Goal: Transaction & Acquisition: Obtain resource

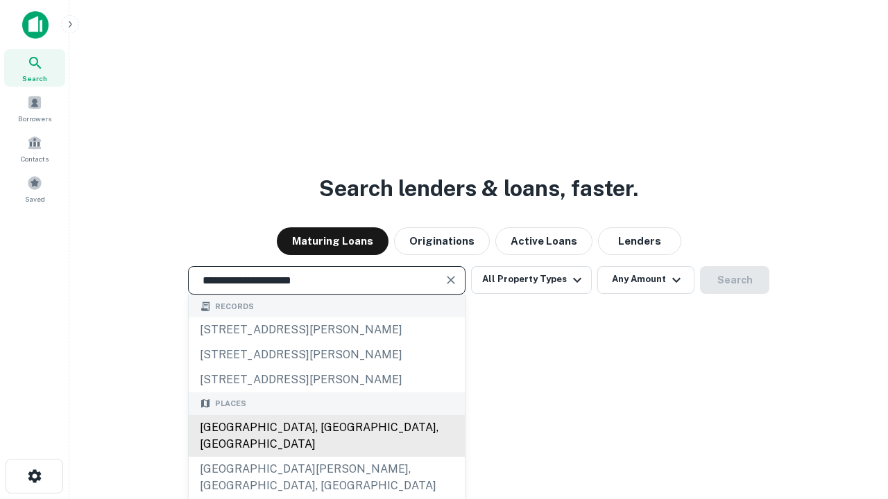
click at [326, 457] on div "[GEOGRAPHIC_DATA], [GEOGRAPHIC_DATA], [GEOGRAPHIC_DATA]" at bounding box center [327, 436] width 276 height 42
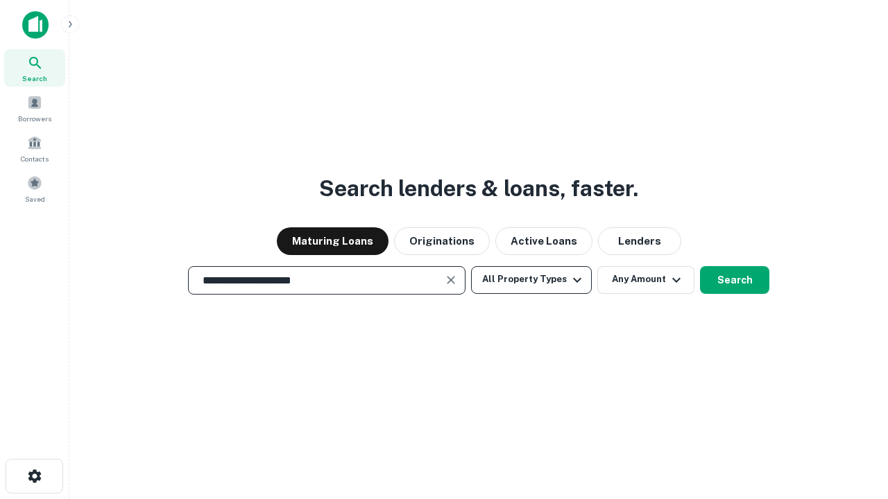
type input "**********"
click at [531, 280] on button "All Property Types" at bounding box center [531, 280] width 121 height 28
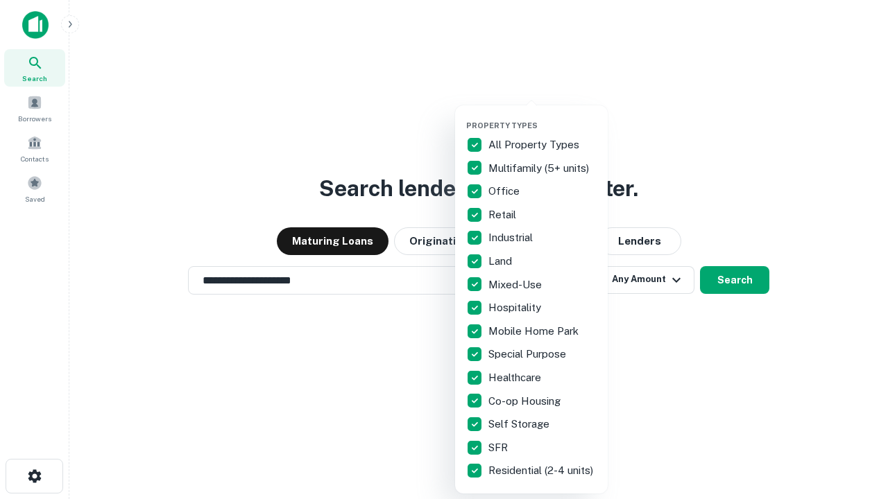
click at [542, 117] on button "button" at bounding box center [542, 117] width 153 height 1
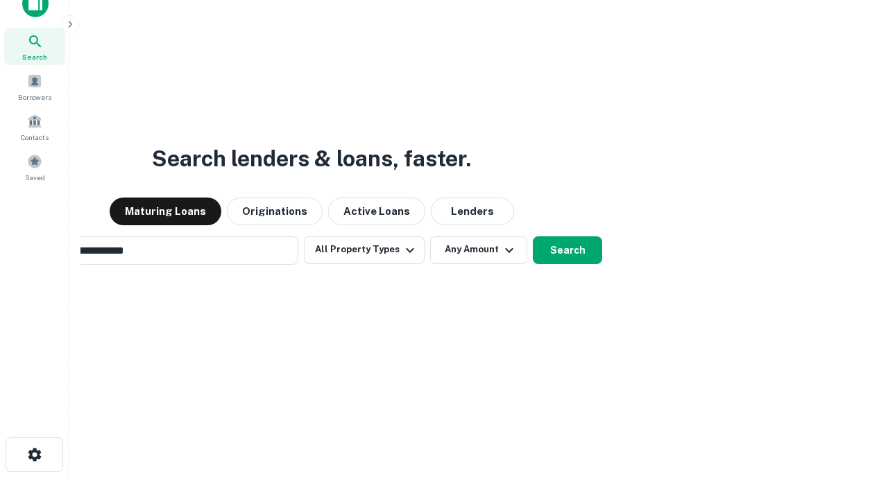
scroll to position [22, 0]
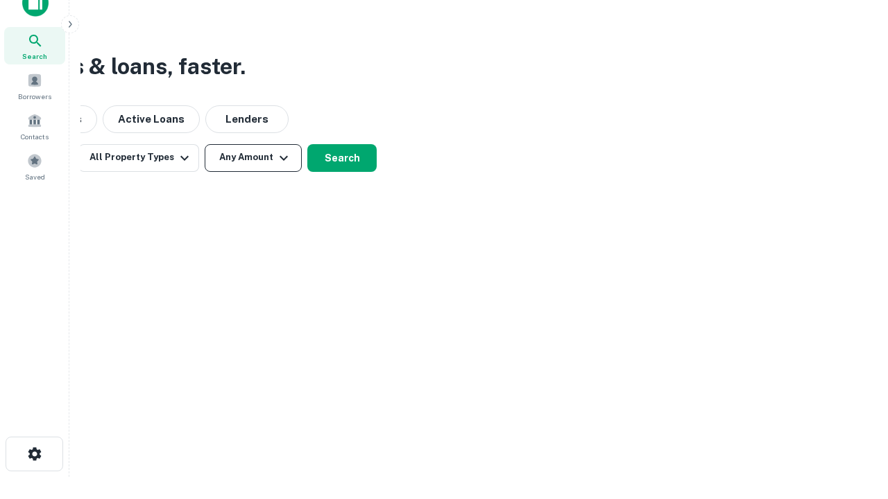
click at [253, 157] on button "Any Amount" at bounding box center [253, 158] width 97 height 28
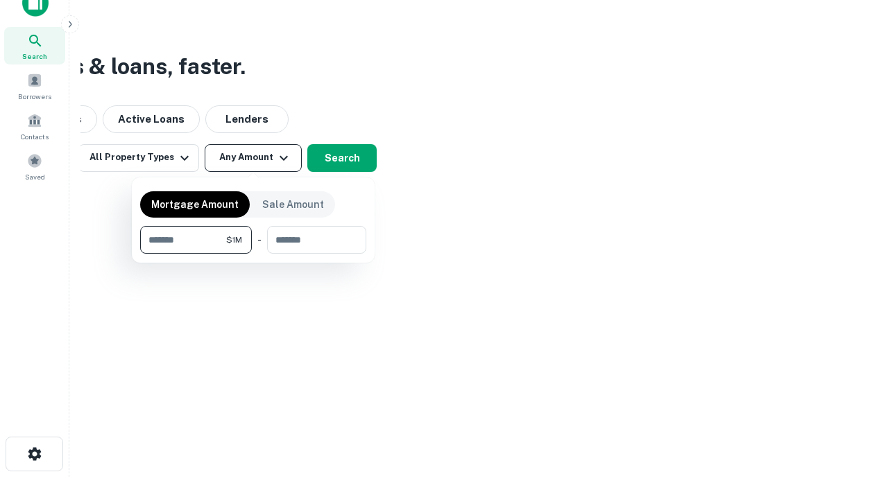
type input "*******"
click at [253, 254] on button "button" at bounding box center [253, 254] width 226 height 1
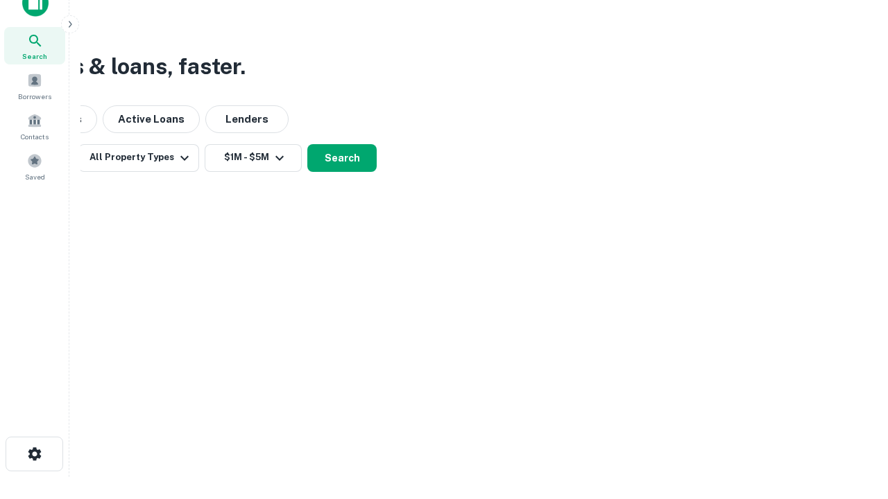
scroll to position [22, 0]
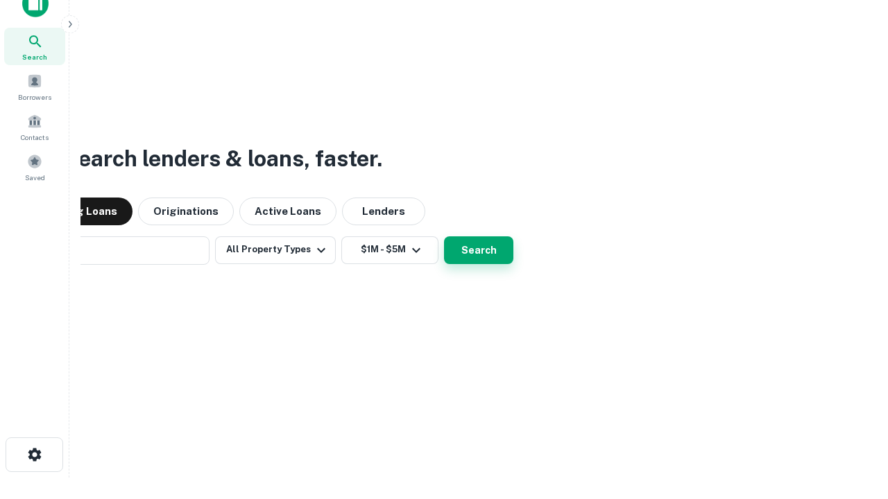
click at [444, 237] on button "Search" at bounding box center [478, 251] width 69 height 28
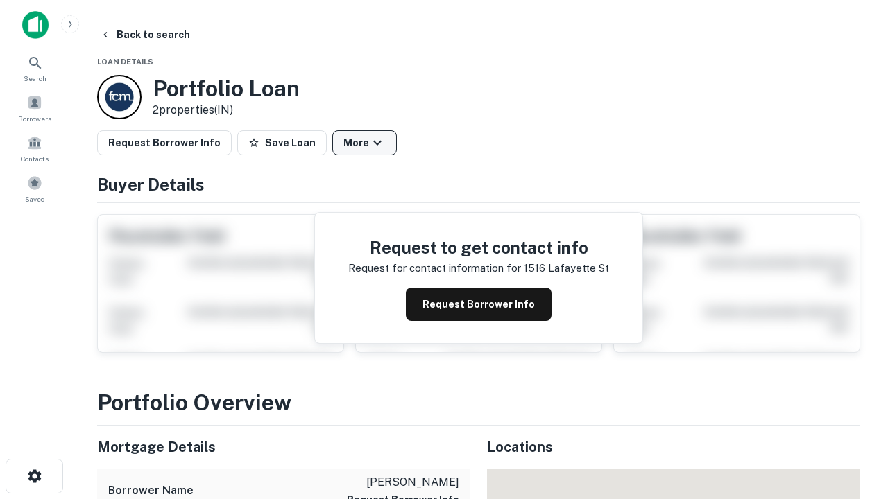
click at [364, 143] on button "More" at bounding box center [364, 142] width 65 height 25
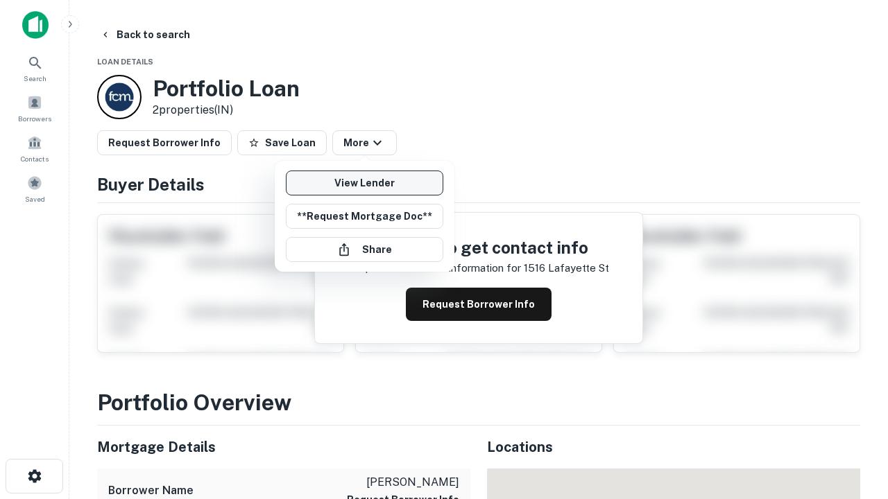
click at [364, 183] on link "View Lender" at bounding box center [364, 183] width 157 height 25
